Goal: Information Seeking & Learning: Learn about a topic

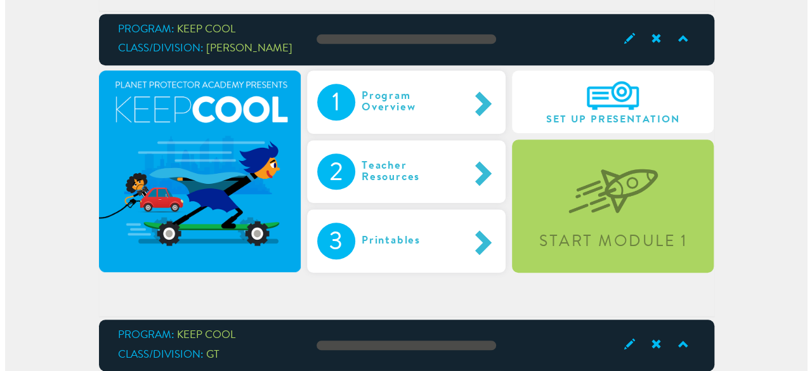
scroll to position [399, 0]
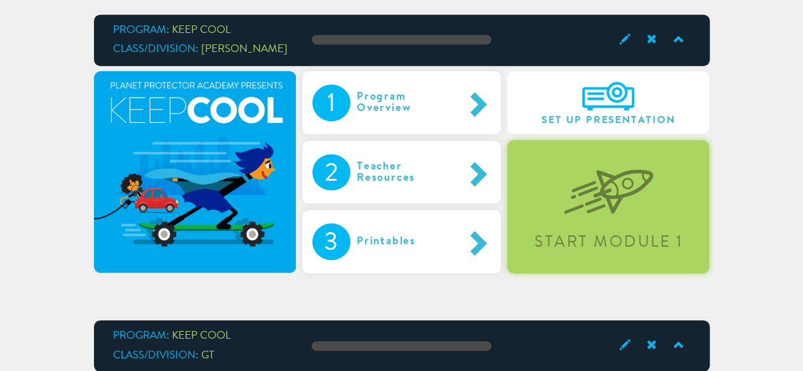
click at [656, 183] on div "Start Module 1" at bounding box center [608, 206] width 202 height 133
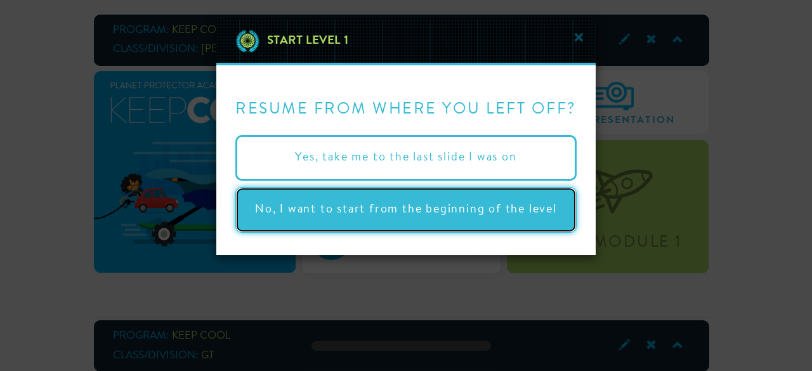
click at [443, 206] on button "No, I want to start from the beginning of the level" at bounding box center [405, 210] width 341 height 46
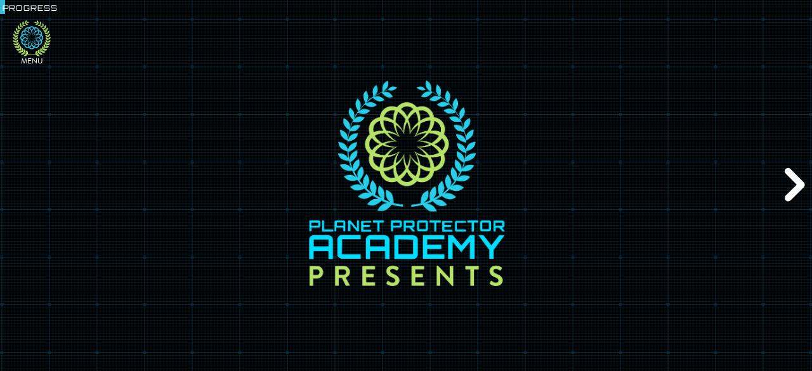
click at [39, 41] on icon at bounding box center [31, 37] width 23 height 23
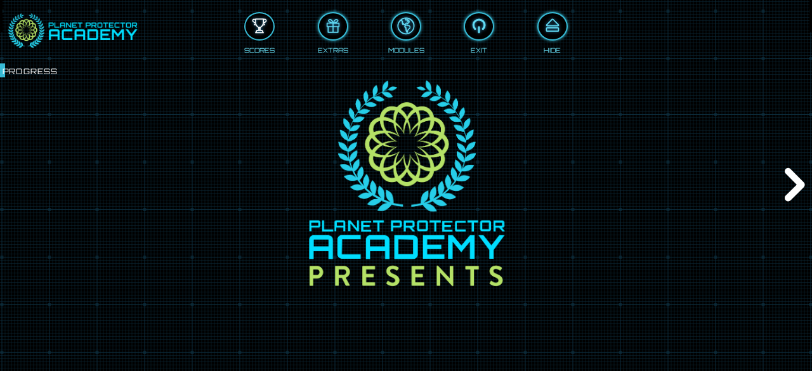
click at [258, 29] on div at bounding box center [260, 26] width 28 height 21
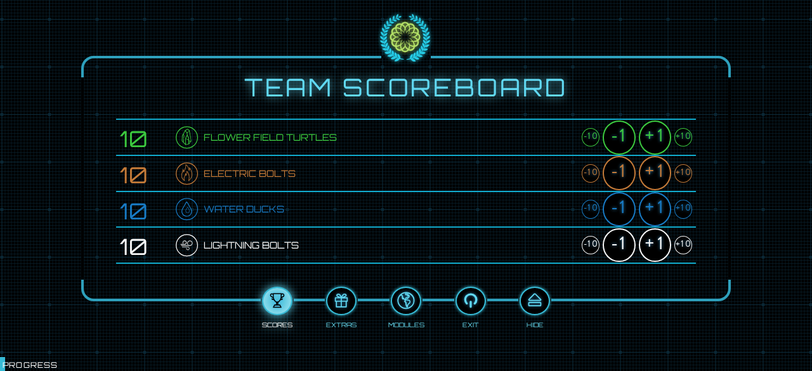
click at [654, 135] on div "+1" at bounding box center [655, 138] width 32 height 34
click at [648, 167] on div "+1" at bounding box center [655, 173] width 32 height 34
click at [656, 206] on div "+1" at bounding box center [655, 209] width 32 height 34
click at [652, 239] on div "+1" at bounding box center [655, 245] width 32 height 34
click at [539, 301] on div at bounding box center [535, 301] width 28 height 21
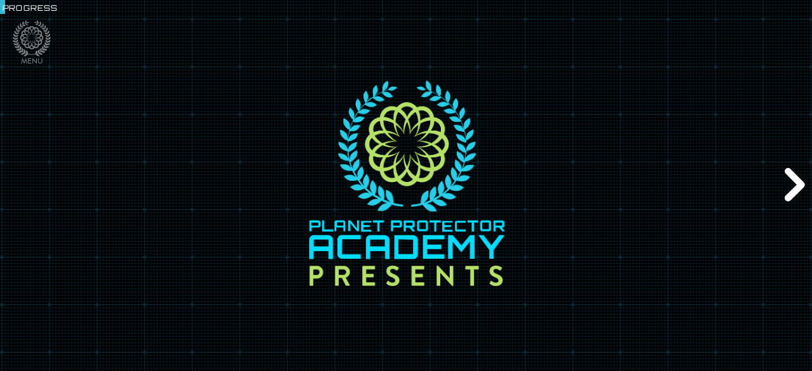
click at [798, 195] on div "Next" at bounding box center [792, 186] width 39 height 112
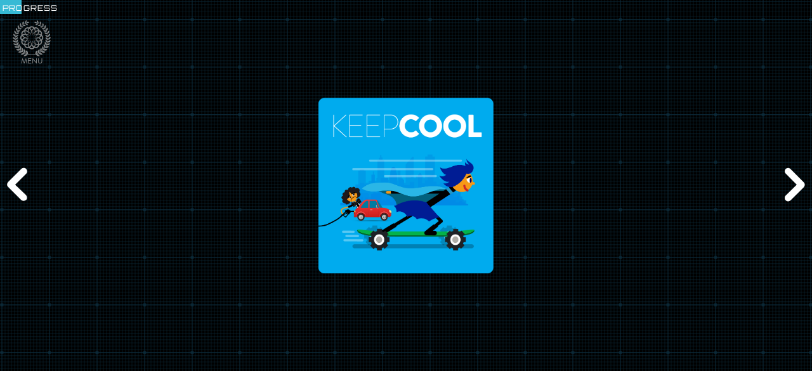
click at [798, 195] on div "Next" at bounding box center [792, 186] width 39 height 112
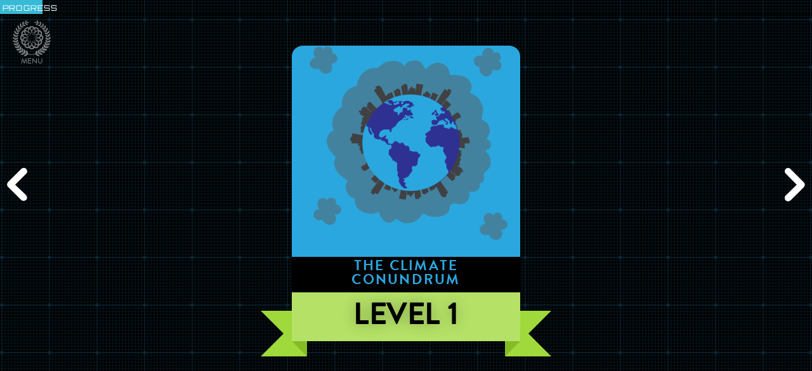
click at [797, 195] on div "Next" at bounding box center [792, 186] width 39 height 112
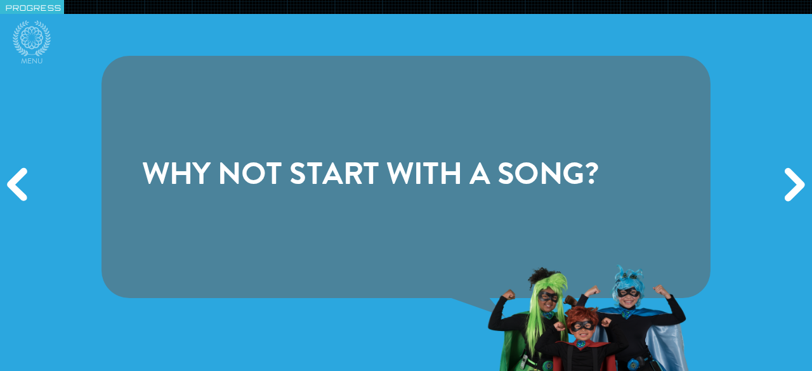
click at [797, 195] on div "Next" at bounding box center [792, 186] width 39 height 112
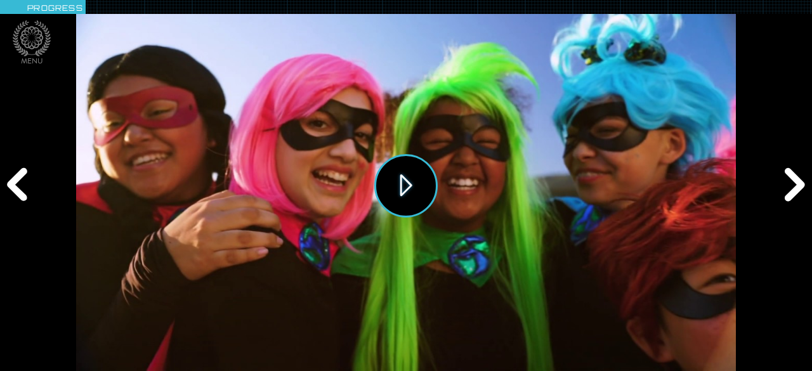
click at [410, 172] on button "Play" at bounding box center [405, 185] width 63 height 63
click at [40, 29] on icon at bounding box center [32, 38] width 38 height 36
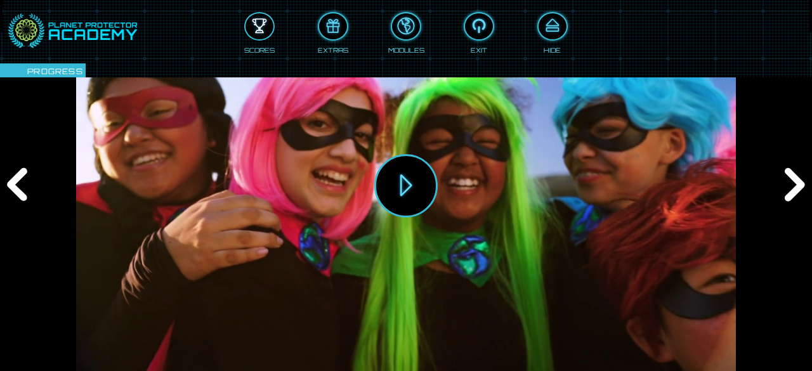
click at [263, 22] on div at bounding box center [260, 26] width 28 height 21
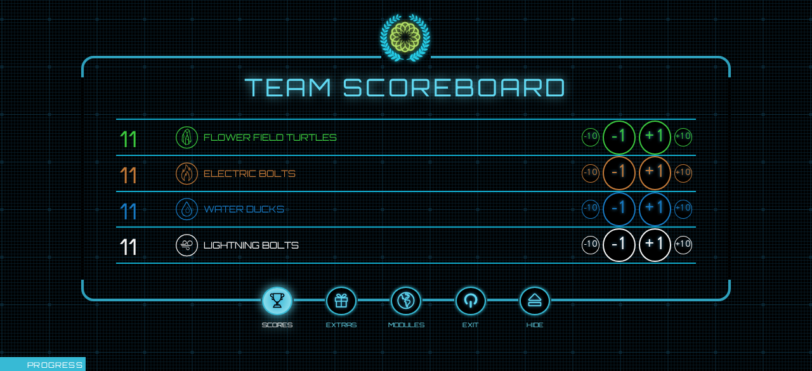
click at [657, 133] on div "+1" at bounding box center [655, 138] width 32 height 34
click at [655, 171] on div "+1" at bounding box center [655, 173] width 32 height 34
click at [655, 202] on div "+1" at bounding box center [655, 209] width 32 height 34
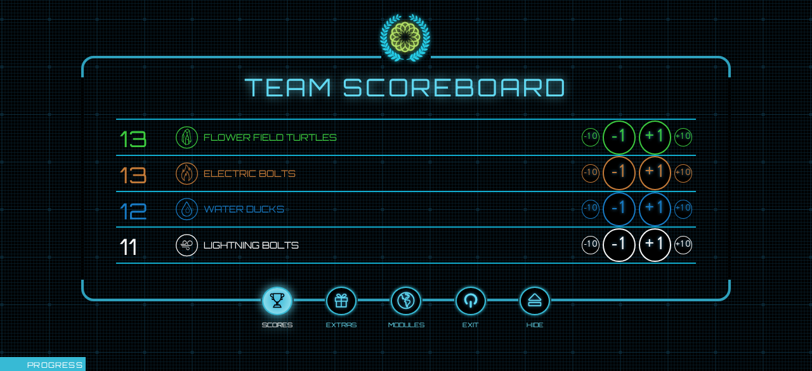
click at [655, 202] on div "+1" at bounding box center [655, 209] width 32 height 34
click at [660, 238] on div "+1" at bounding box center [655, 245] width 32 height 34
click at [528, 305] on div at bounding box center [535, 301] width 28 height 21
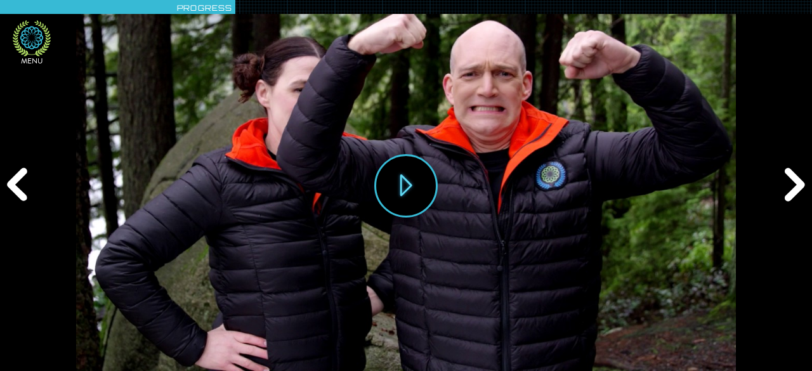
click at [36, 36] on icon at bounding box center [31, 37] width 23 height 23
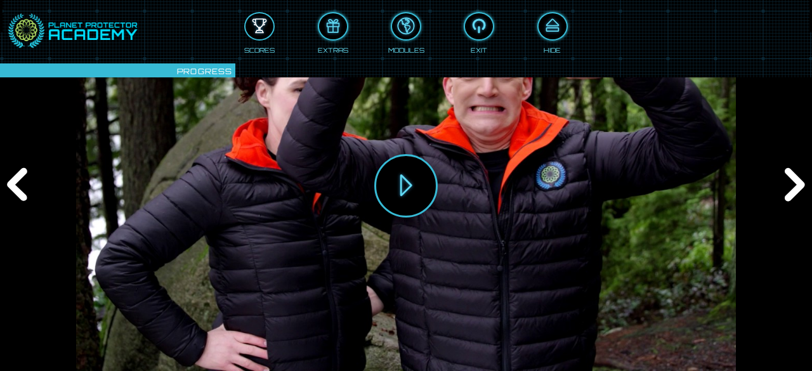
click at [258, 26] on div at bounding box center [260, 26] width 28 height 21
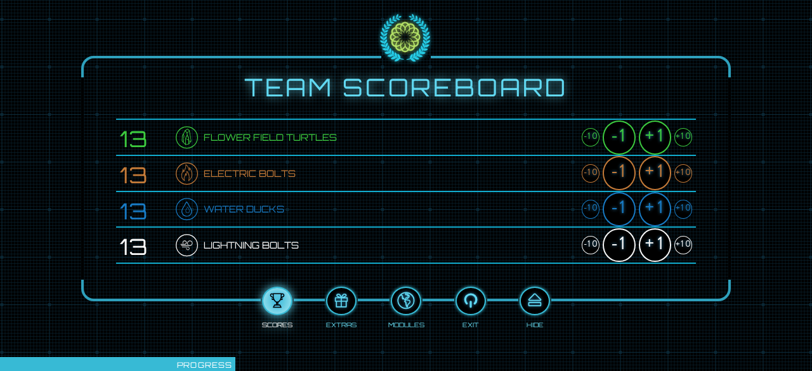
click at [654, 248] on div "+1" at bounding box center [655, 245] width 32 height 34
click at [655, 205] on div "+1" at bounding box center [655, 209] width 32 height 34
click at [653, 173] on div "+1" at bounding box center [655, 173] width 32 height 34
click at [648, 140] on div "+1" at bounding box center [655, 138] width 32 height 34
click at [535, 303] on div at bounding box center [535, 301] width 28 height 21
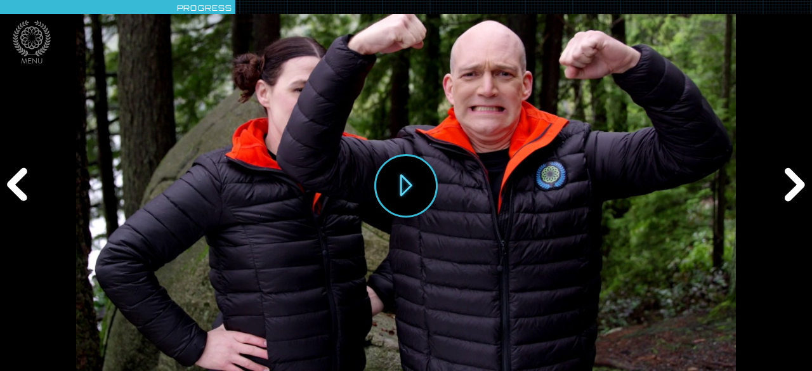
click at [777, 196] on div "Next" at bounding box center [792, 186] width 39 height 112
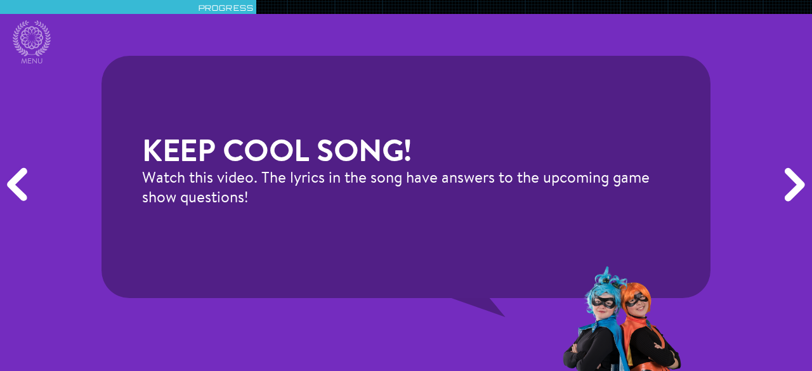
click at [786, 173] on div "Next" at bounding box center [792, 186] width 39 height 112
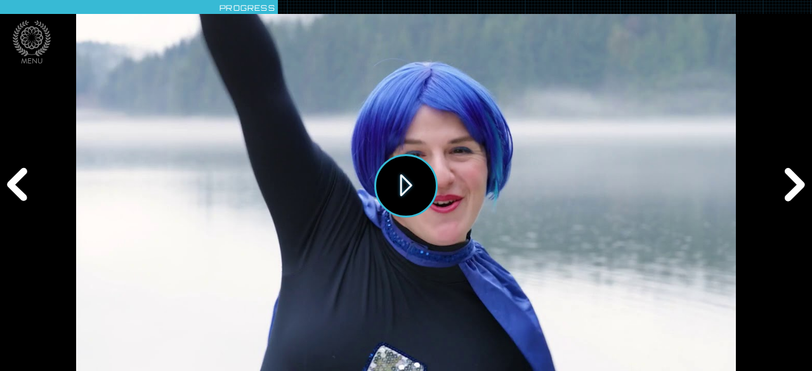
click at [398, 179] on button "Play" at bounding box center [405, 185] width 63 height 63
click at [800, 188] on div "Next" at bounding box center [792, 186] width 39 height 112
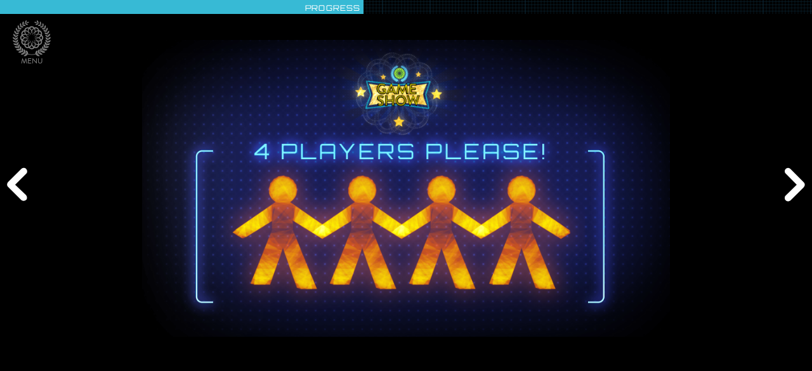
click at [800, 188] on div "Next" at bounding box center [792, 186] width 39 height 112
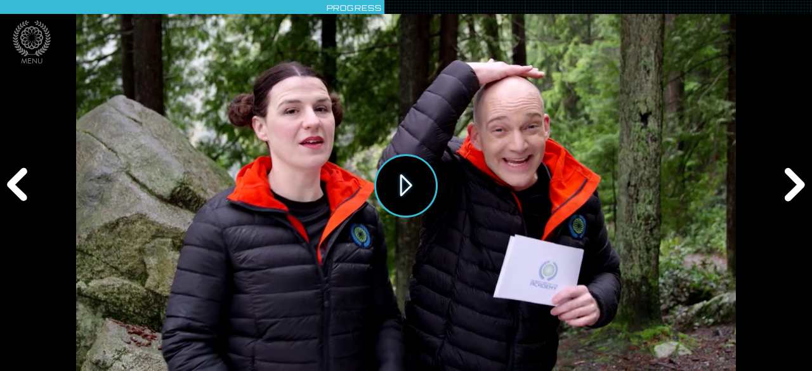
click at [401, 189] on button "Play" at bounding box center [405, 185] width 63 height 63
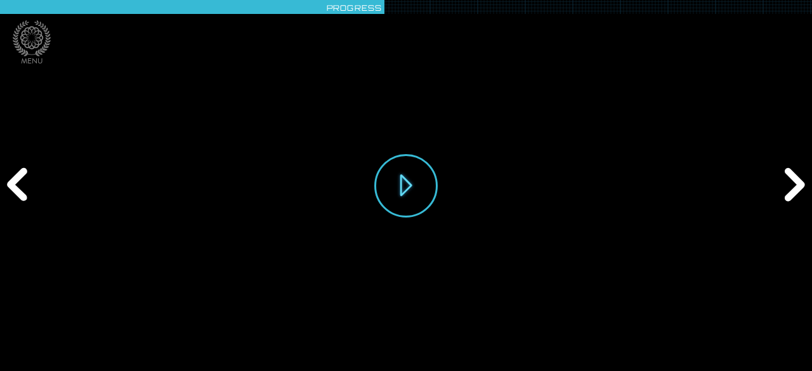
drag, startPoint x: 131, startPoint y: 252, endPoint x: 114, endPoint y: 281, distance: 33.5
click at [115, 280] on div "Play" at bounding box center [406, 185] width 660 height 371
click at [414, 185] on button "Play" at bounding box center [405, 185] width 63 height 63
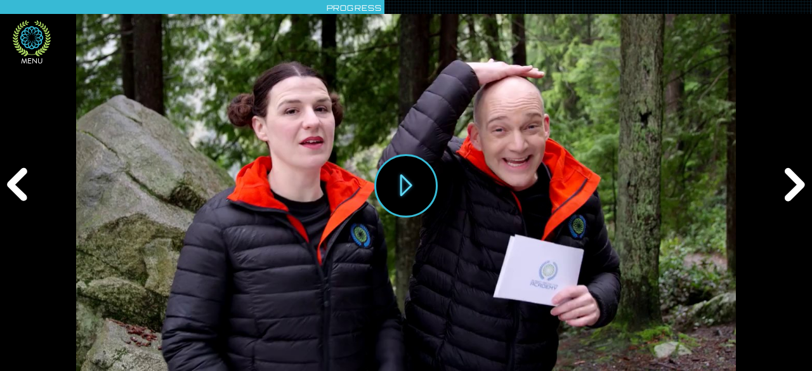
click at [36, 39] on icon at bounding box center [32, 38] width 38 height 36
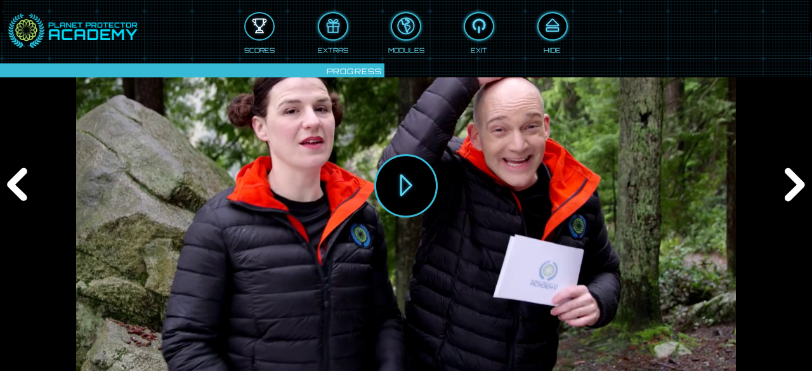
click at [255, 26] on div at bounding box center [260, 26] width 28 height 21
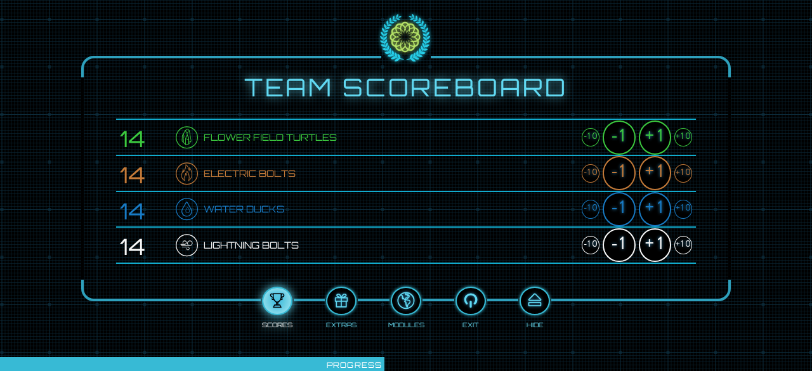
click at [652, 134] on div "+1" at bounding box center [655, 138] width 32 height 34
click at [652, 172] on div "+1" at bounding box center [655, 173] width 32 height 34
click at [656, 200] on div "+1" at bounding box center [655, 209] width 32 height 34
click at [657, 242] on div "+1" at bounding box center [655, 245] width 32 height 34
click at [646, 130] on div "+1" at bounding box center [655, 138] width 32 height 34
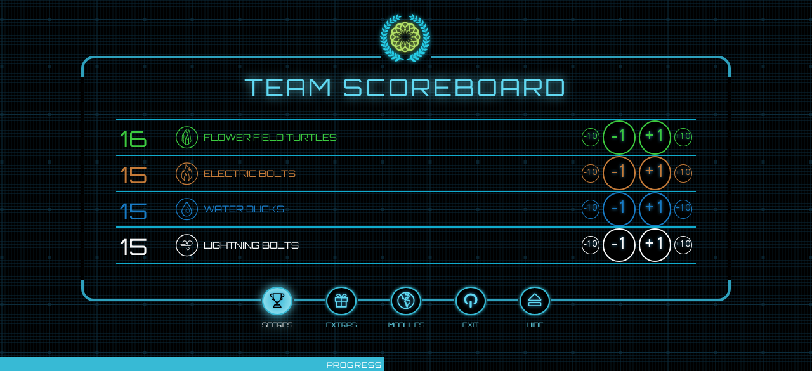
click at [650, 169] on div "+1" at bounding box center [655, 173] width 32 height 34
click at [645, 205] on div "+1" at bounding box center [655, 209] width 32 height 34
click at [650, 239] on div "+1" at bounding box center [655, 245] width 32 height 34
click at [530, 299] on div at bounding box center [535, 301] width 28 height 21
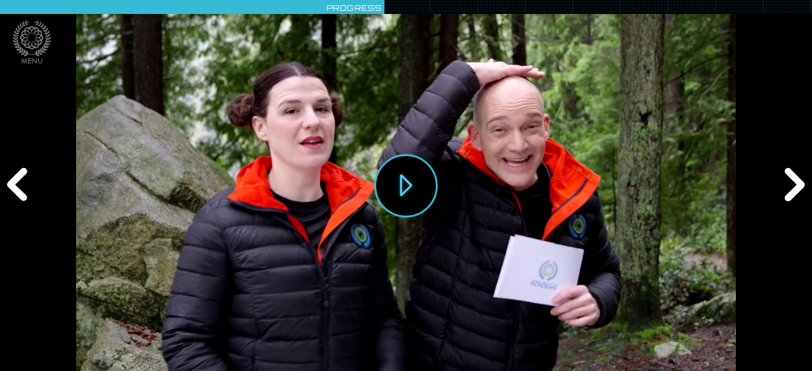
click at [802, 171] on div "Next" at bounding box center [792, 186] width 39 height 112
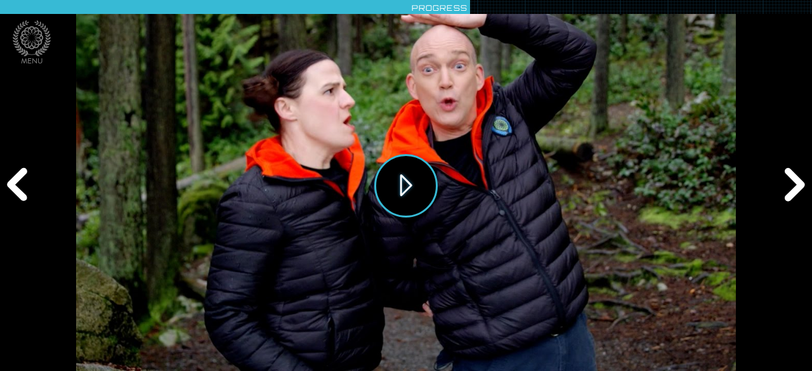
click at [403, 196] on button "Play" at bounding box center [405, 185] width 63 height 63
click at [29, 33] on icon at bounding box center [32, 38] width 38 height 36
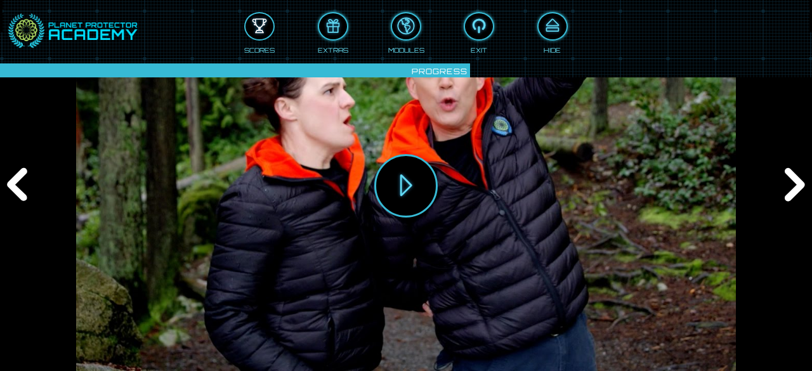
click at [263, 26] on div at bounding box center [260, 26] width 28 height 21
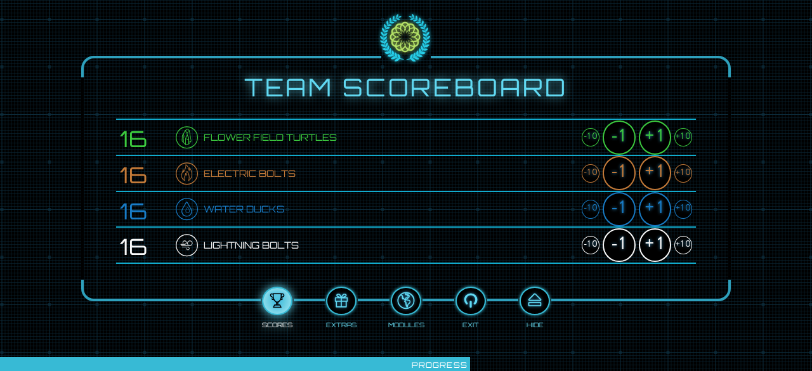
click at [655, 139] on div "+1" at bounding box center [655, 138] width 32 height 34
click at [657, 170] on div "+1" at bounding box center [655, 173] width 32 height 34
click at [656, 206] on div "+1" at bounding box center [655, 209] width 32 height 34
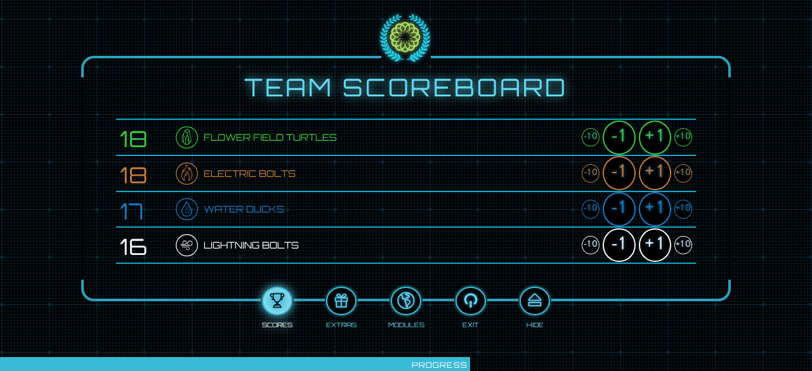
click at [656, 206] on div "+1" at bounding box center [655, 209] width 32 height 34
click at [655, 239] on div "+1" at bounding box center [655, 245] width 32 height 34
click at [535, 299] on div at bounding box center [535, 301] width 28 height 21
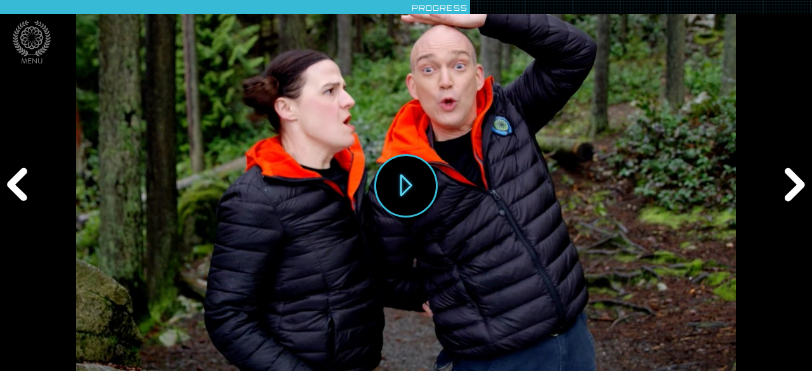
click at [803, 184] on div "Next" at bounding box center [792, 186] width 39 height 112
